Goal: Information Seeking & Learning: Learn about a topic

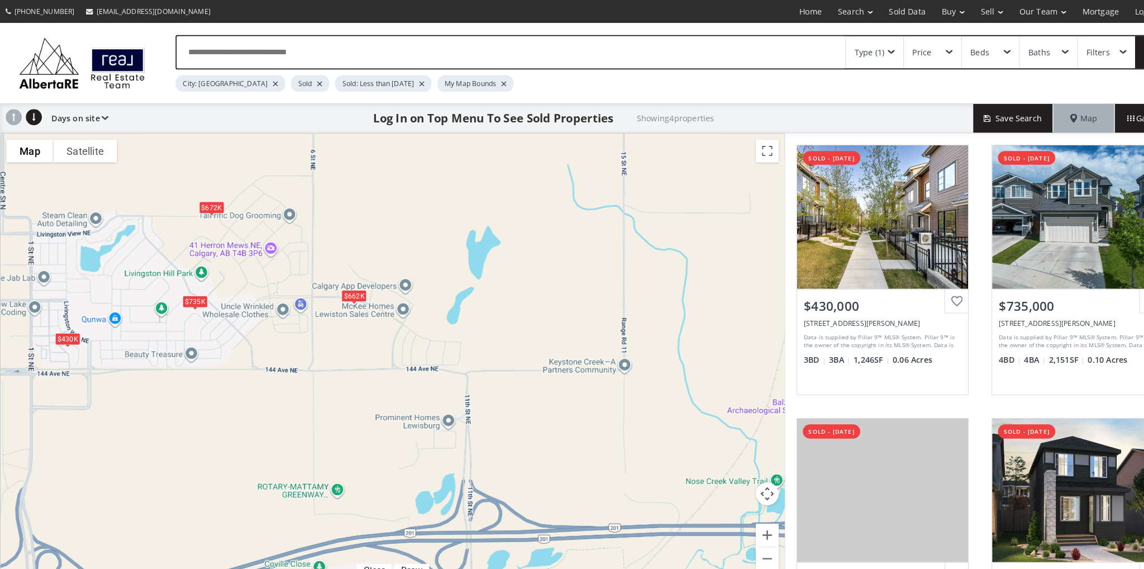
click at [185, 294] on div "$735K" at bounding box center [190, 294] width 25 height 12
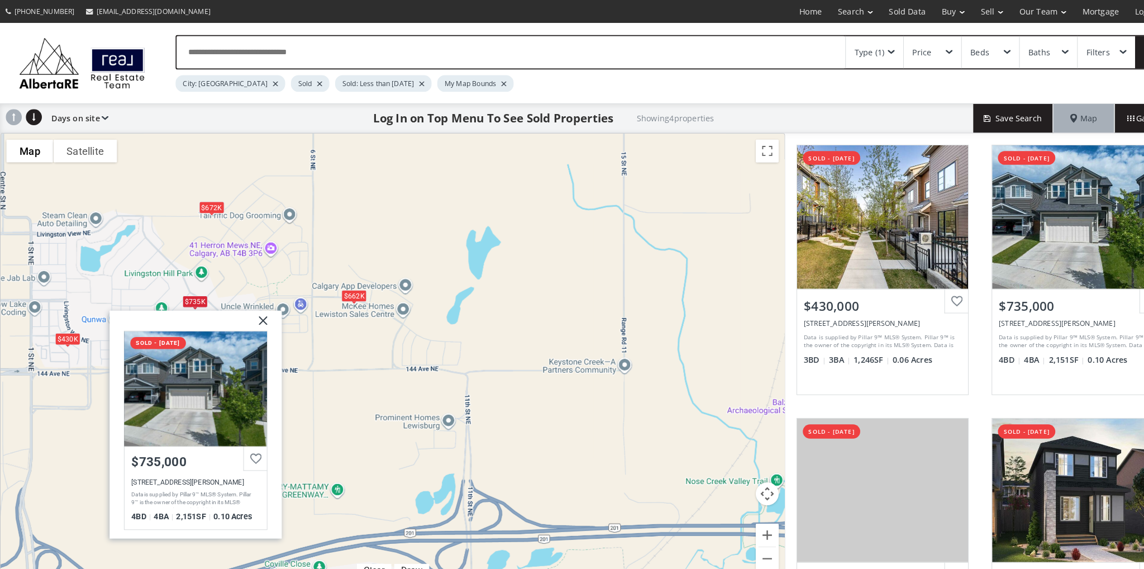
click at [137, 190] on div "To navigate, press the arrow keys. $430K $735K $662K $672K [PERSON_NAME] [GEOGR…" at bounding box center [382, 349] width 763 height 438
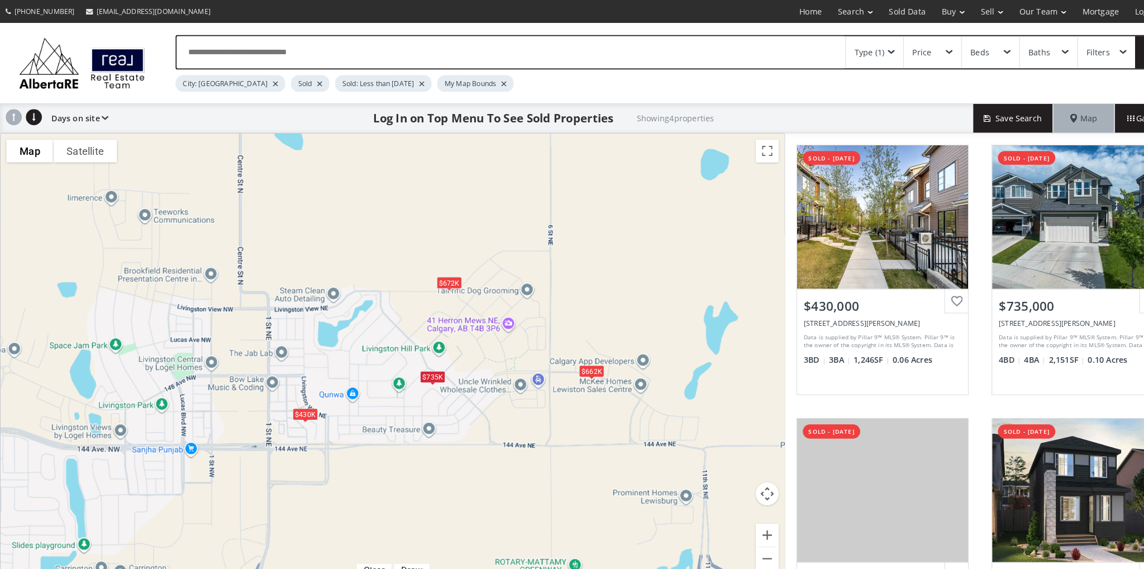
drag, startPoint x: 126, startPoint y: 215, endPoint x: 359, endPoint y: 290, distance: 244.1
click at [359, 290] on div "To navigate, press the arrow keys. $430K $735K $662K $672K" at bounding box center [382, 349] width 763 height 438
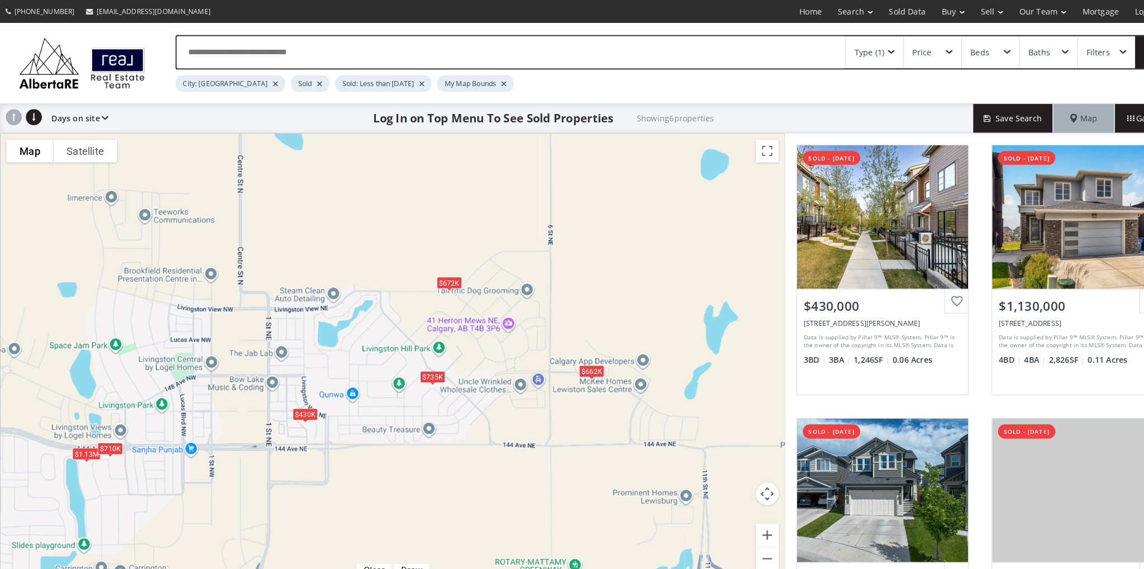
click at [857, 51] on div "Type (1)" at bounding box center [846, 51] width 29 height 8
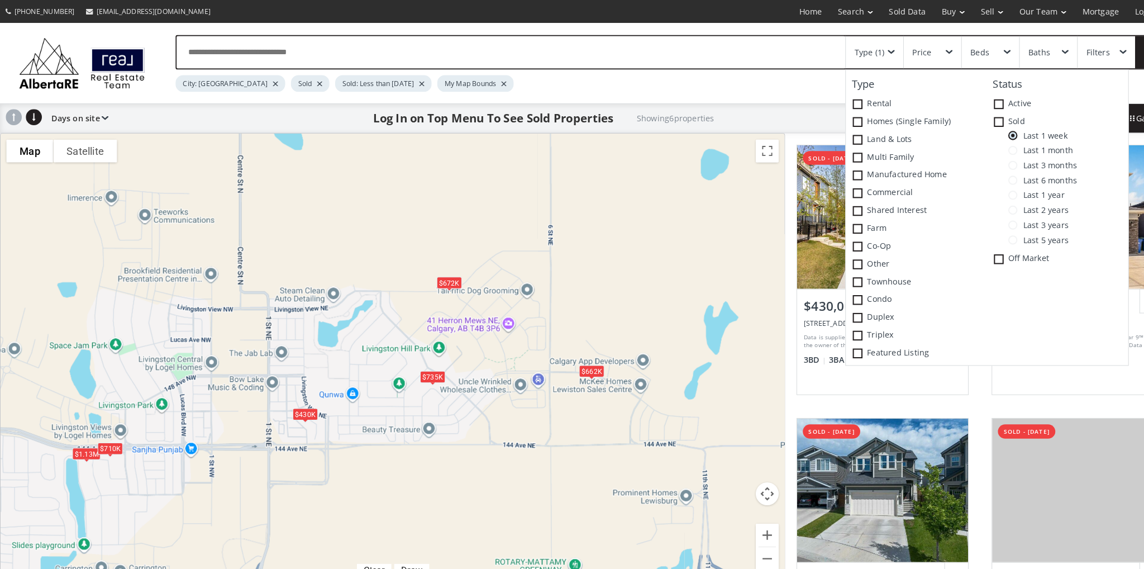
click at [985, 148] on span at bounding box center [985, 146] width 9 height 9
click at [155, 221] on div "$709K" at bounding box center [150, 219] width 25 height 12
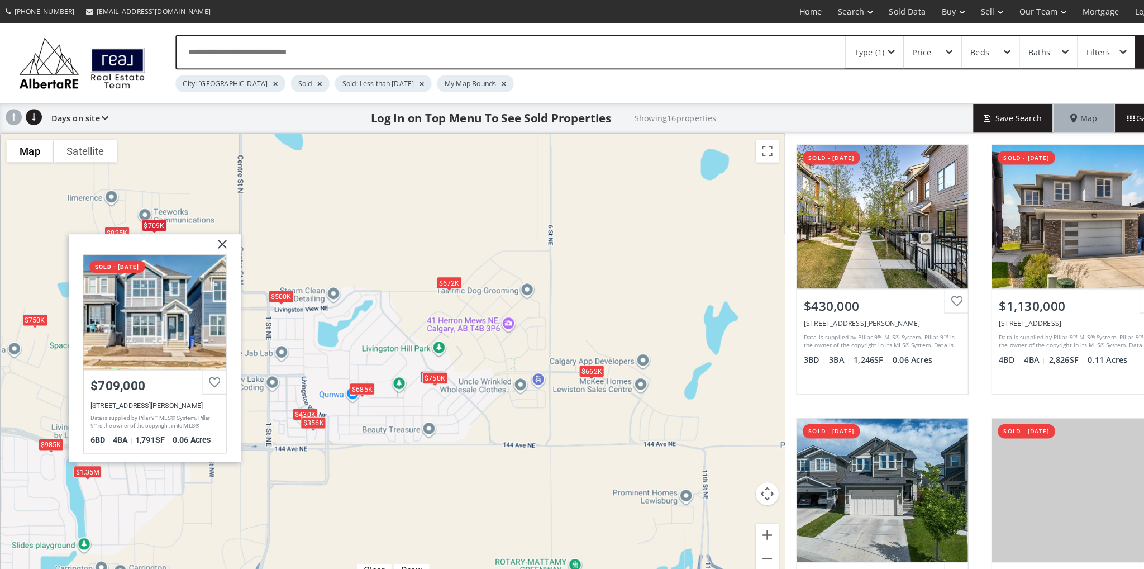
click at [99, 215] on div "To navigate, press the arrow keys. $430K $1.13M $735K $662K $709K $672K $825K $…" at bounding box center [382, 349] width 763 height 438
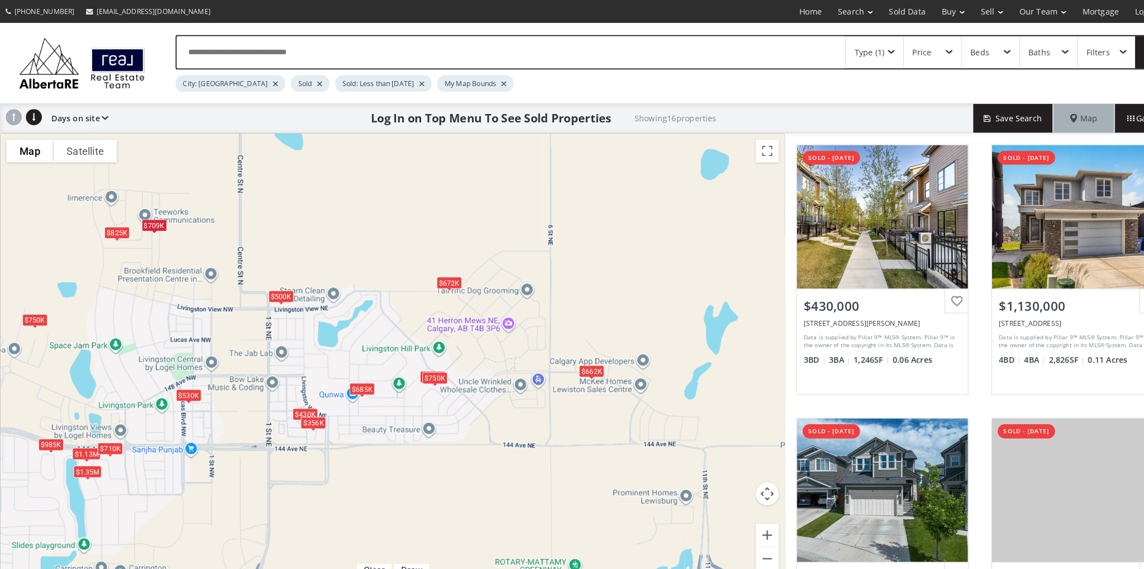
click at [109, 223] on div "$825K" at bounding box center [114, 227] width 25 height 12
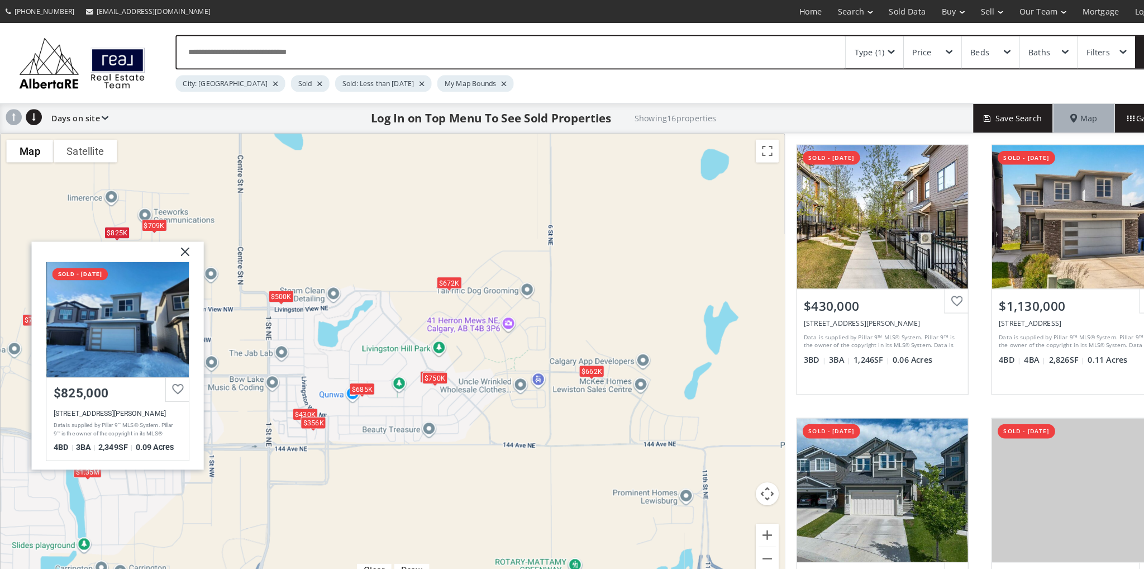
click at [395, 215] on div "To navigate, press the arrow keys. $430K $1.13M $735K $662K $709K $672K $825K $…" at bounding box center [382, 349] width 763 height 438
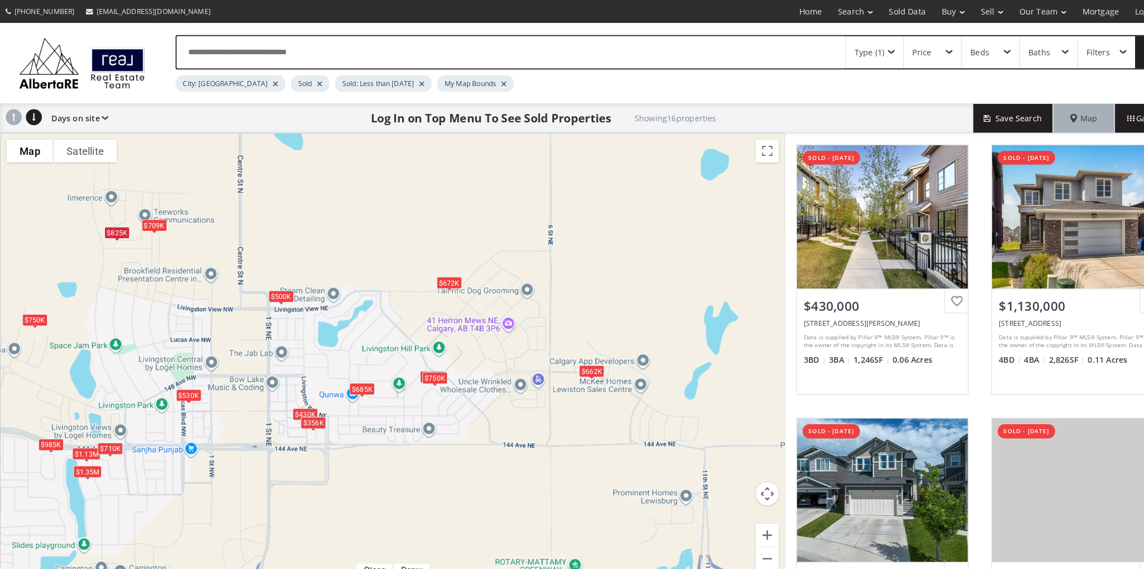
click at [283, 291] on div "$500K" at bounding box center [273, 289] width 25 height 12
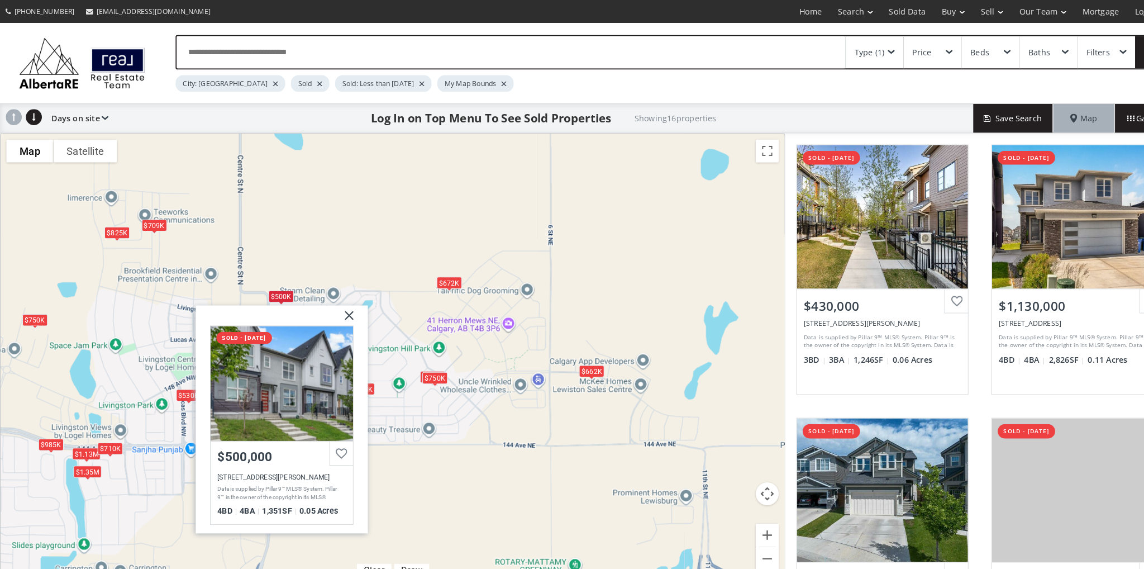
click at [438, 255] on div "To navigate, press the arrow keys. $430K $1.13M $735K $662K $709K $672K $825K $…" at bounding box center [382, 349] width 763 height 438
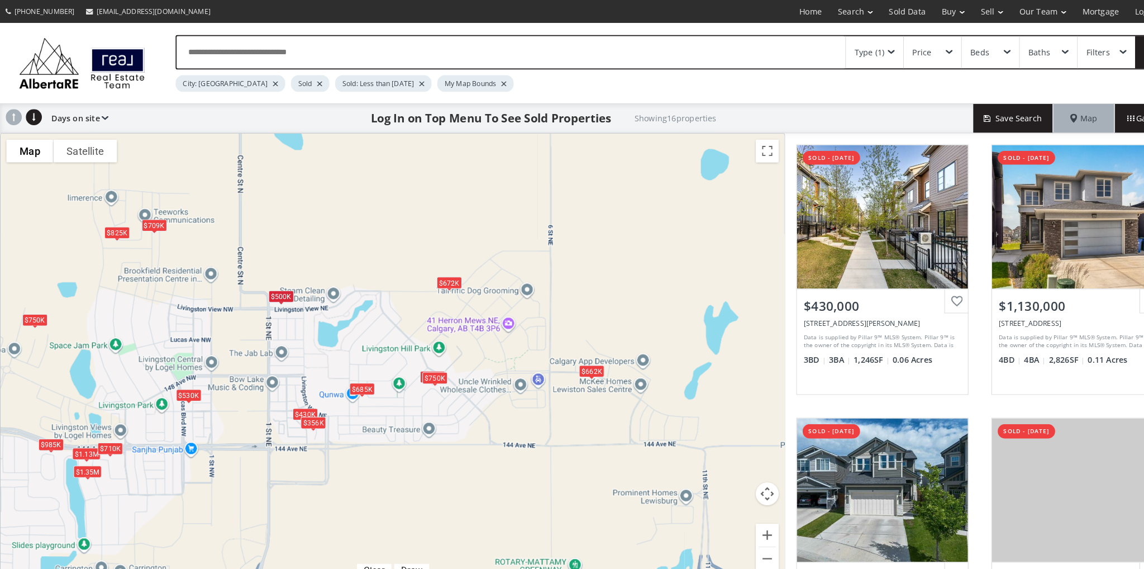
click at [861, 51] on div "Type (1)" at bounding box center [851, 50] width 56 height 31
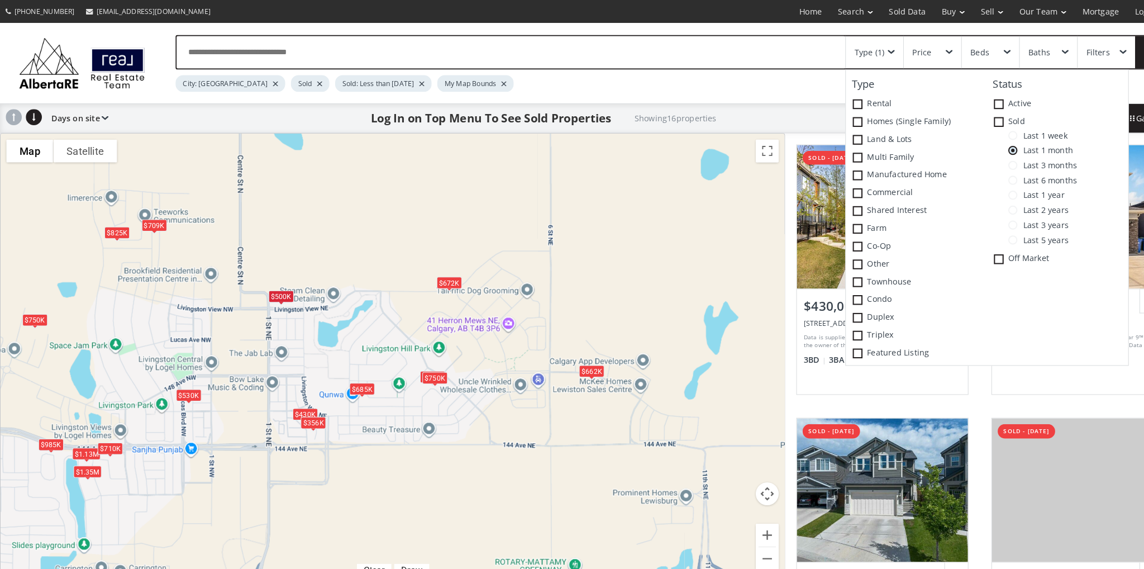
click at [991, 159] on span "Last 3 months" at bounding box center [1019, 160] width 58 height 9
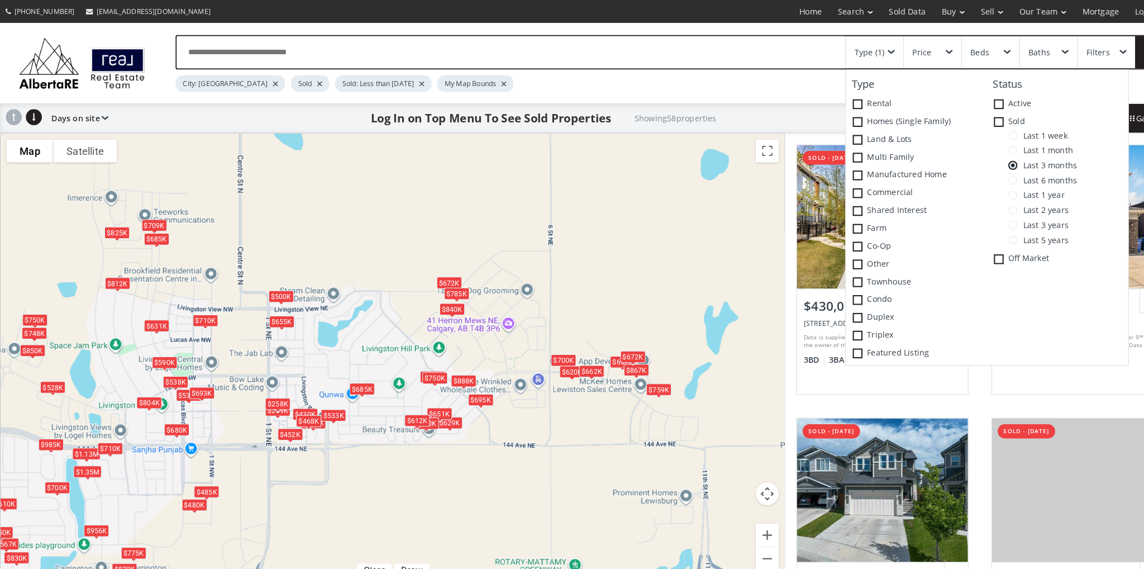
click at [577, 358] on div "$662K" at bounding box center [576, 362] width 25 height 12
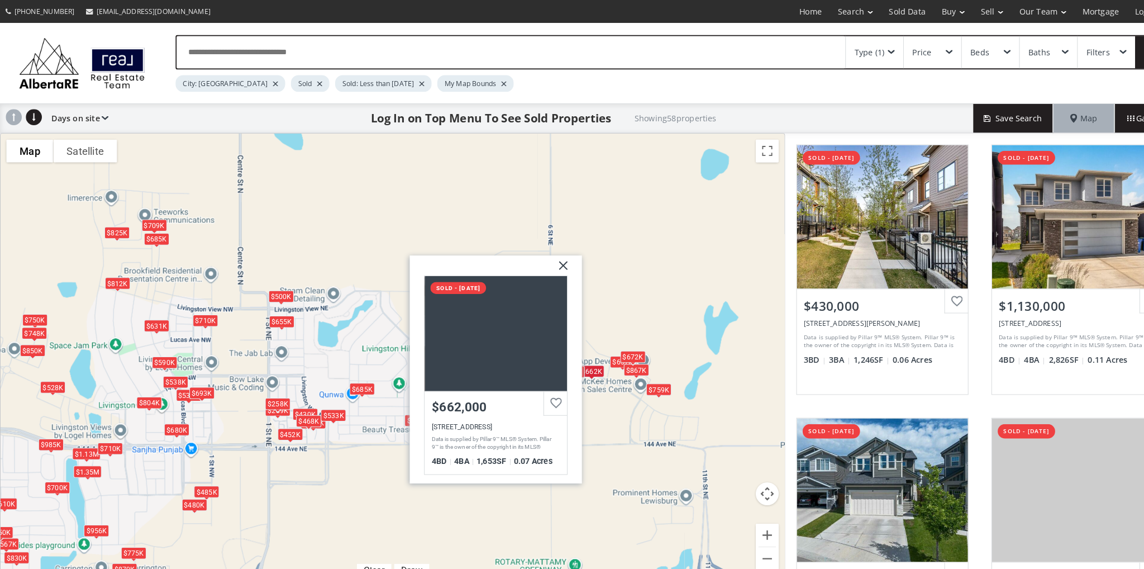
click at [341, 219] on div "To navigate, press the arrow keys. $430K $1.13M $735K $662K $709K $672K $825K $…" at bounding box center [382, 349] width 763 height 438
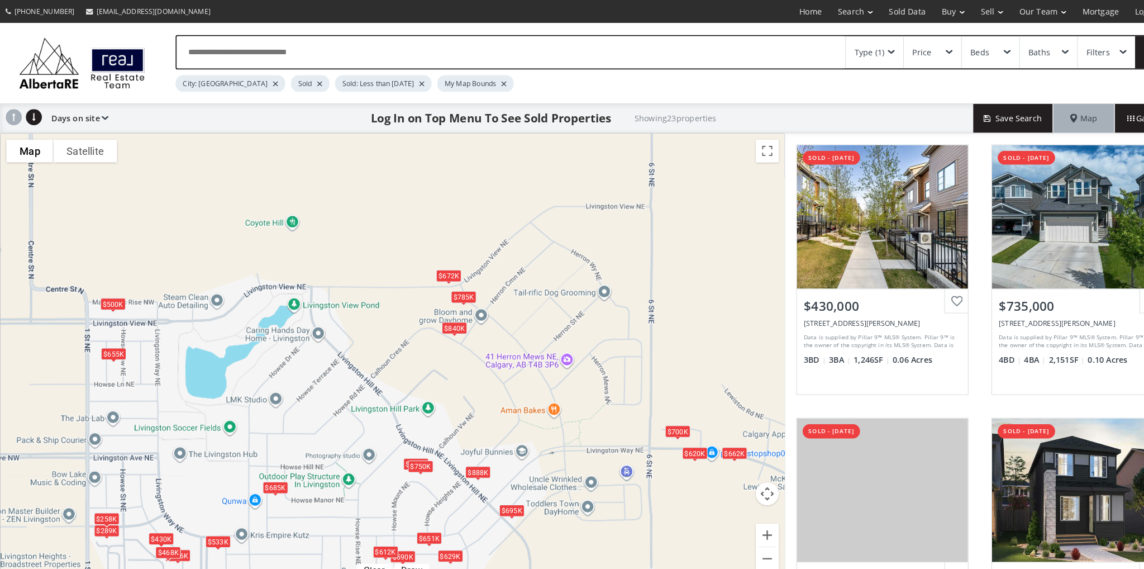
click at [446, 322] on div "$840K" at bounding box center [442, 320] width 25 height 12
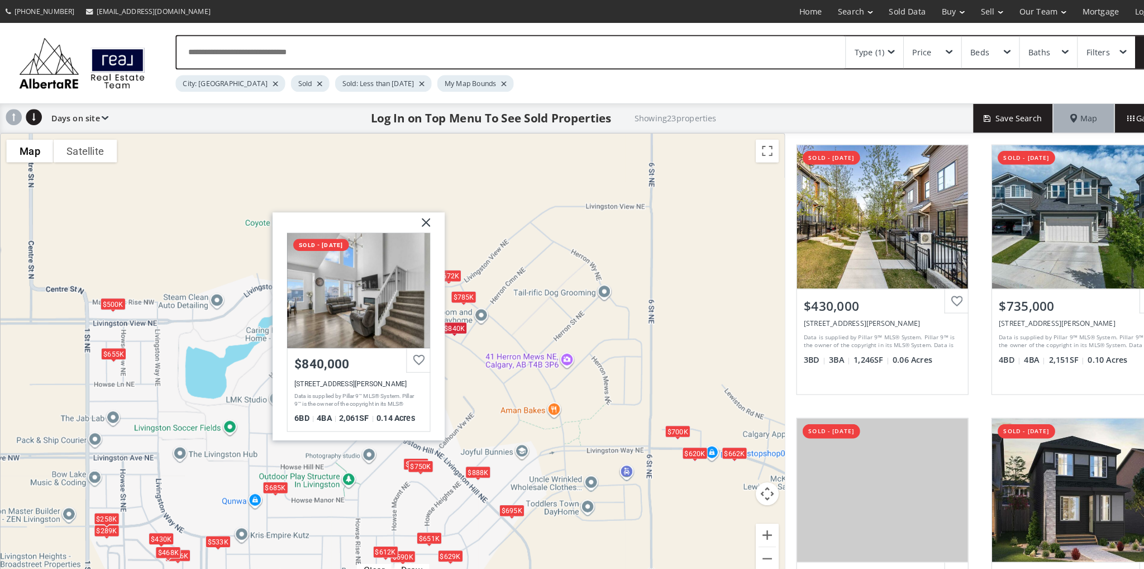
click at [455, 294] on div "$785K" at bounding box center [451, 289] width 25 height 12
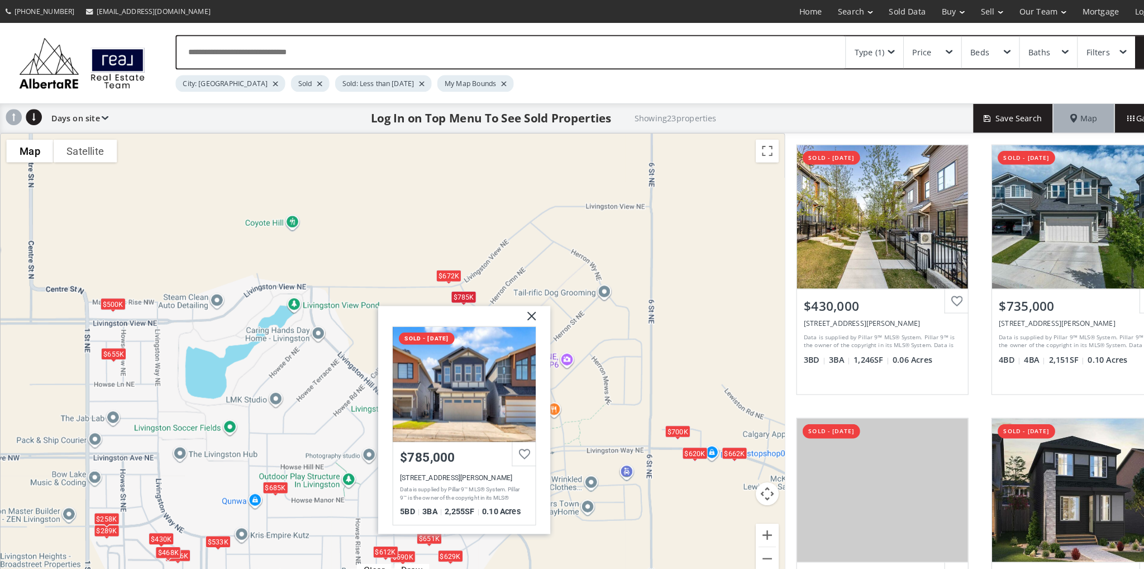
click at [443, 270] on div "$672K" at bounding box center [436, 268] width 25 height 12
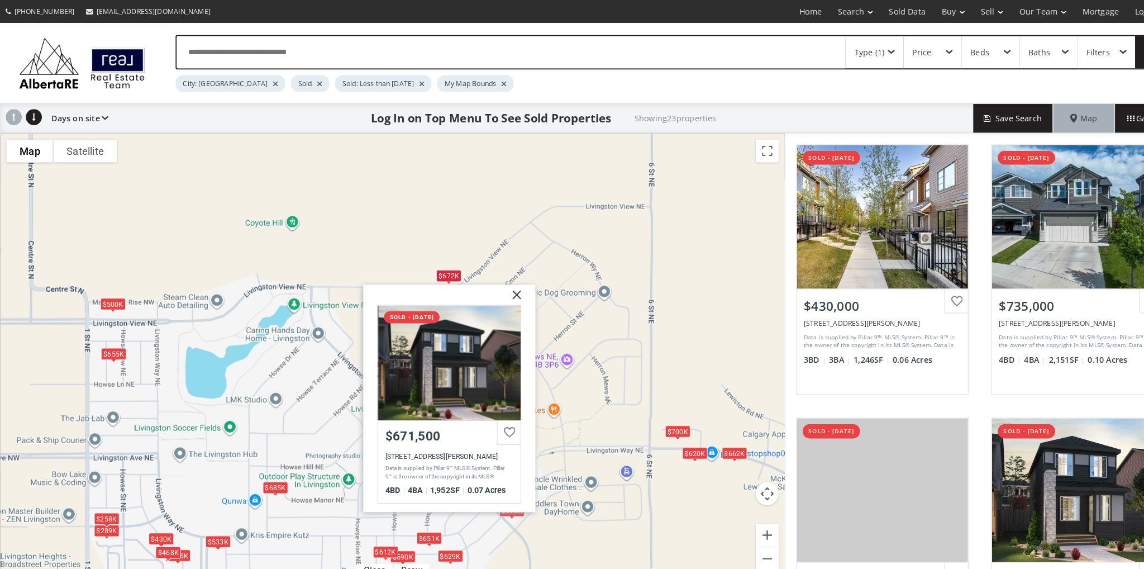
click at [440, 233] on div "To navigate, press the arrow keys. $430K $735K $662K $672K $500K $750K $289K $6…" at bounding box center [382, 349] width 763 height 438
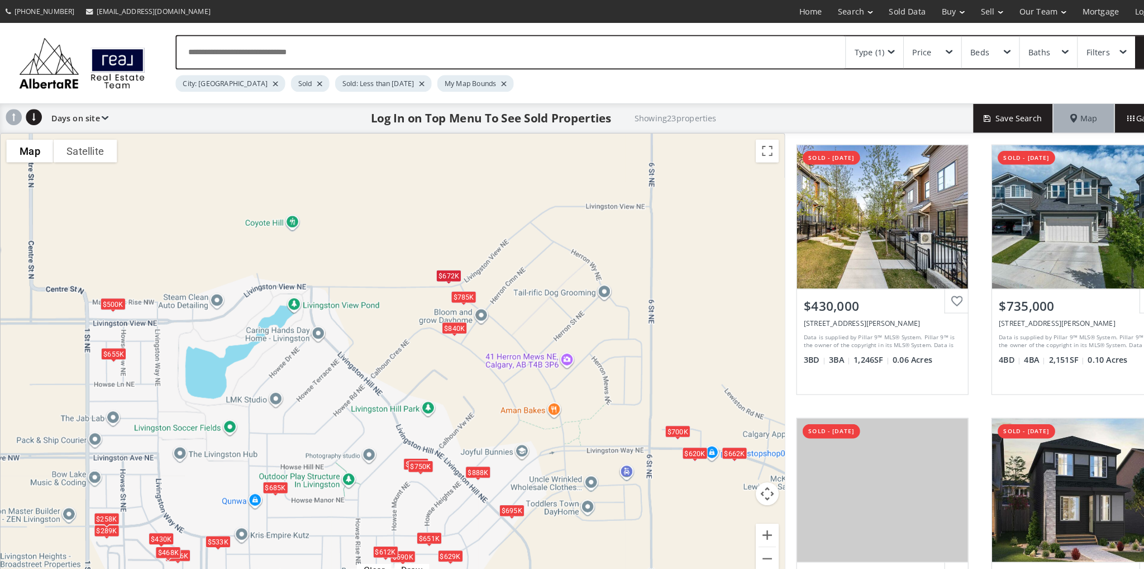
click at [454, 291] on div "$785K" at bounding box center [451, 289] width 25 height 12
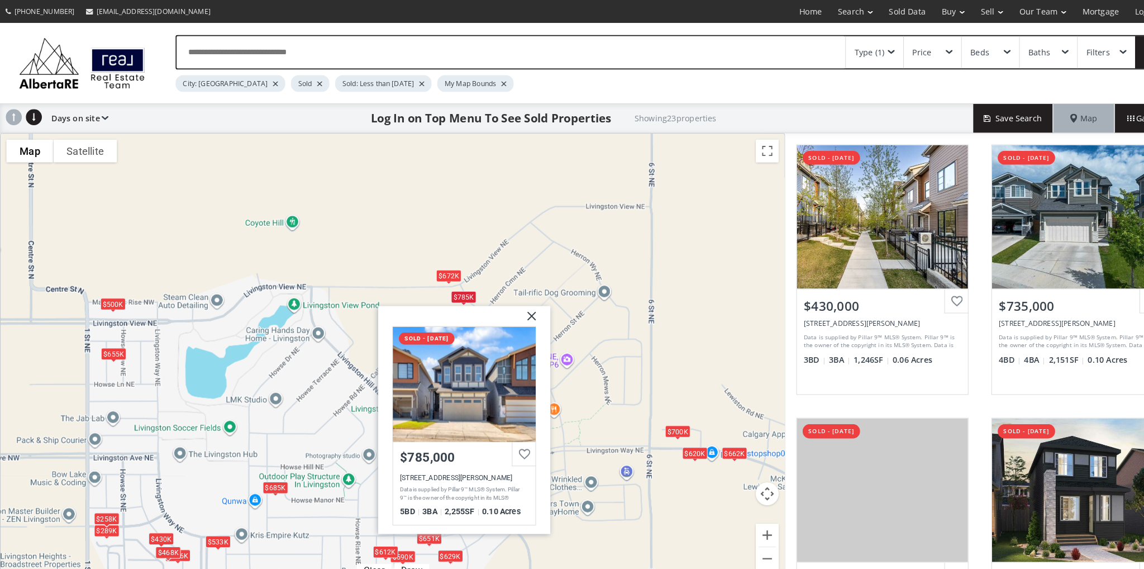
click at [524, 308] on img at bounding box center [513, 312] width 28 height 28
